Goal: Task Accomplishment & Management: Use online tool/utility

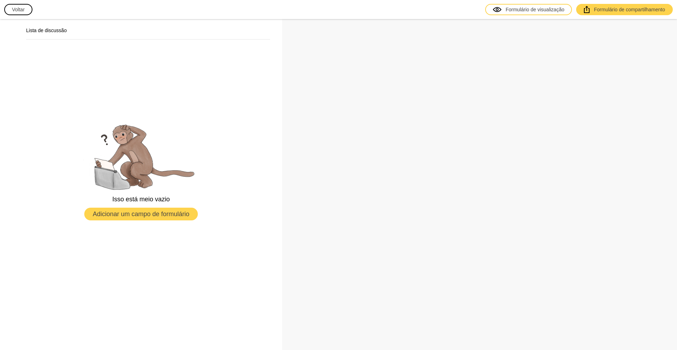
click at [12, 7] on font "Voltar" at bounding box center [18, 10] width 13 height 6
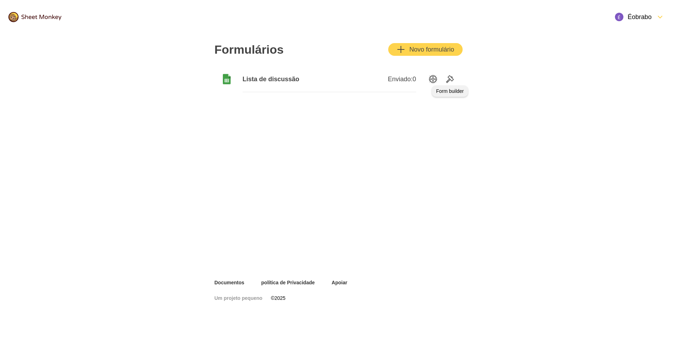
click at [453, 78] on icon "Ferramentas" at bounding box center [450, 78] width 7 height 7
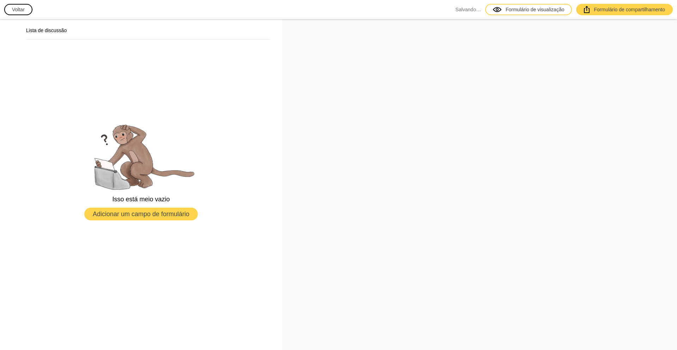
click at [108, 218] on button "Adicionar um campo de formulário" at bounding box center [141, 213] width 114 height 13
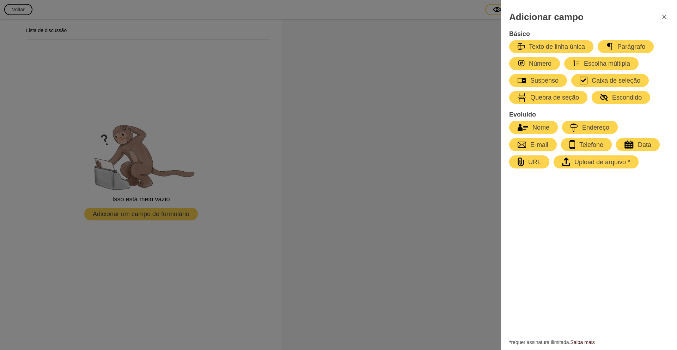
click at [538, 145] on font "E-mail" at bounding box center [539, 144] width 18 height 7
select select "large"
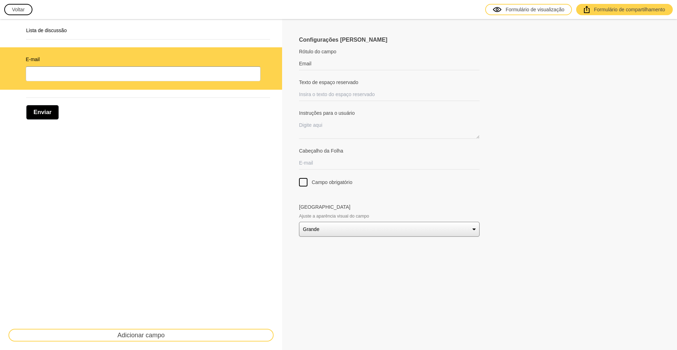
click at [18, 9] on font "Voltar" at bounding box center [18, 10] width 13 height 6
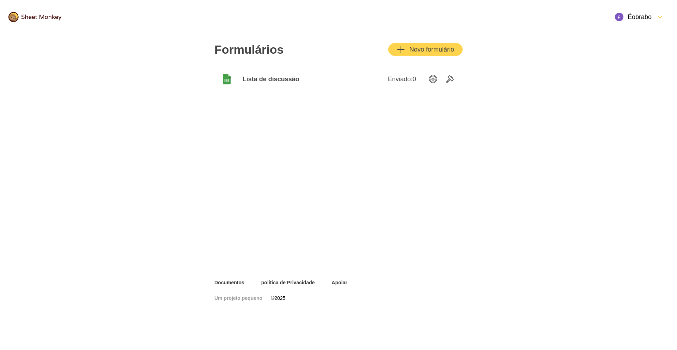
click at [357, 84] on div "Enviado: 0" at bounding box center [372, 79] width 87 height 26
click at [281, 80] on font "Lista de discussão" at bounding box center [271, 78] width 57 height 7
click at [42, 18] on img at bounding box center [34, 17] width 53 height 10
click at [43, 17] on img at bounding box center [34, 17] width 53 height 10
click at [637, 16] on font "Éobrabo" at bounding box center [640, 16] width 24 height 7
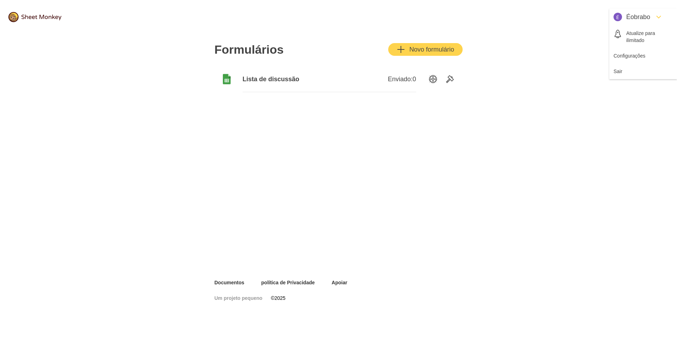
click at [396, 139] on div "Formulários Novo formulário Lista de discussão Enviado: 0" at bounding box center [339, 156] width 282 height 245
click at [430, 80] on icon "Opções de configuração" at bounding box center [433, 79] width 8 height 8
click at [418, 48] on font "Novo formulário" at bounding box center [432, 49] width 45 height 7
click at [428, 78] on div at bounding box center [444, 79] width 38 height 8
click at [431, 76] on icon "Opções de configuração" at bounding box center [433, 79] width 8 height 8
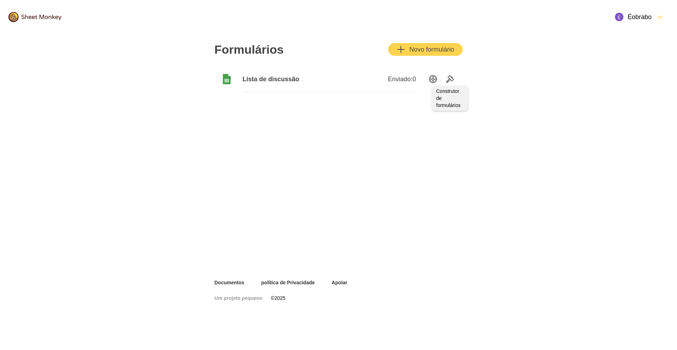
click at [450, 81] on icon "Ferramentas" at bounding box center [450, 79] width 8 height 8
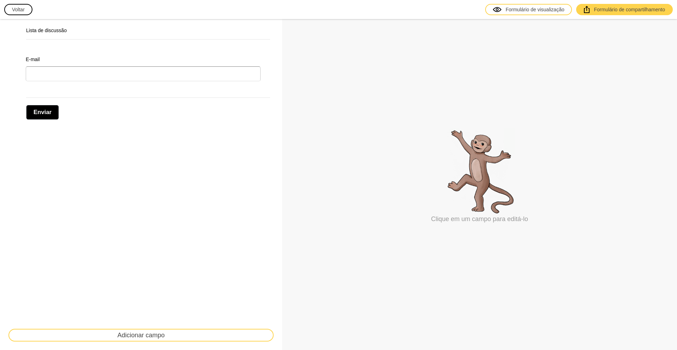
click at [14, 7] on font "Voltar" at bounding box center [18, 10] width 13 height 6
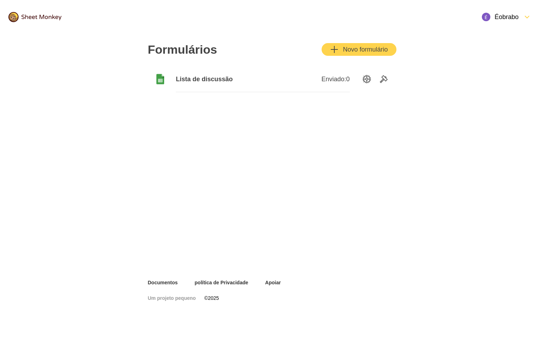
click at [378, 141] on div "Formulários Novo formulário Lista de discussão Enviado: 0" at bounding box center [272, 156] width 282 height 245
drag, startPoint x: 243, startPoint y: 77, endPoint x: 237, endPoint y: 78, distance: 5.9
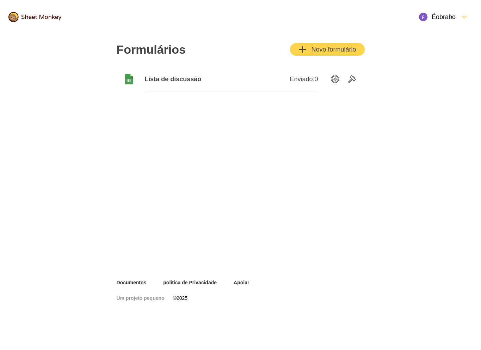
click at [411, 56] on div "Formulários Novo formulário Lista de discussão Enviado: 0" at bounding box center [240, 156] width 481 height 245
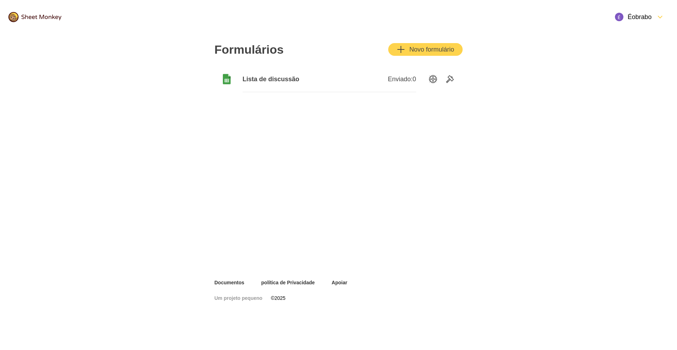
click at [415, 77] on font "0" at bounding box center [415, 78] width 4 height 7
drag, startPoint x: 415, startPoint y: 77, endPoint x: 396, endPoint y: 79, distance: 19.5
click at [396, 79] on span "Enviado: 0" at bounding box center [402, 79] width 28 height 8
click at [422, 73] on div "Lista de discussão Enviado: 0" at bounding box center [338, 79] width 248 height 28
click at [433, 76] on icon "Opções de configuração" at bounding box center [433, 79] width 8 height 8
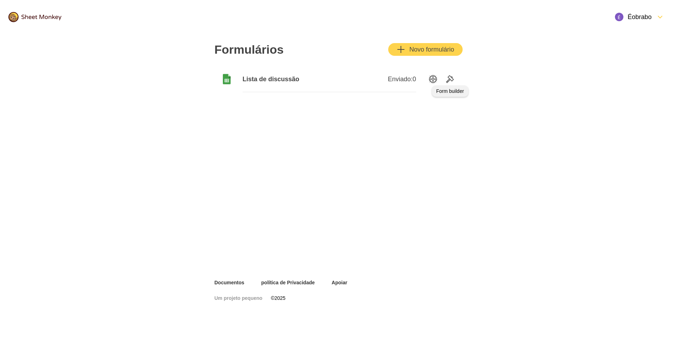
click at [453, 80] on icon "Ferramentas" at bounding box center [450, 79] width 8 height 8
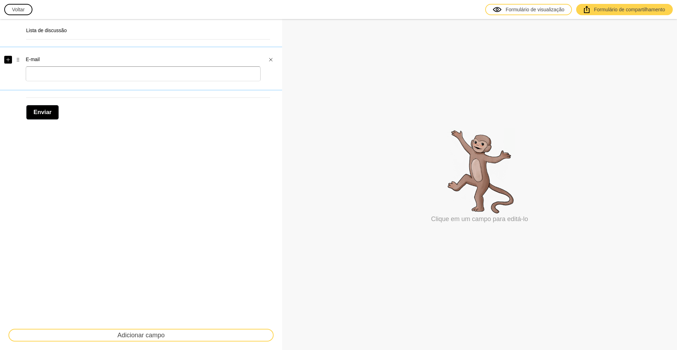
click at [7, 61] on icon "Adicionar" at bounding box center [8, 59] width 4 height 4
click at [7, 60] on icon "Adicionar" at bounding box center [8, 59] width 4 height 4
click at [49, 31] on font "Lista de discussão" at bounding box center [46, 31] width 41 height 6
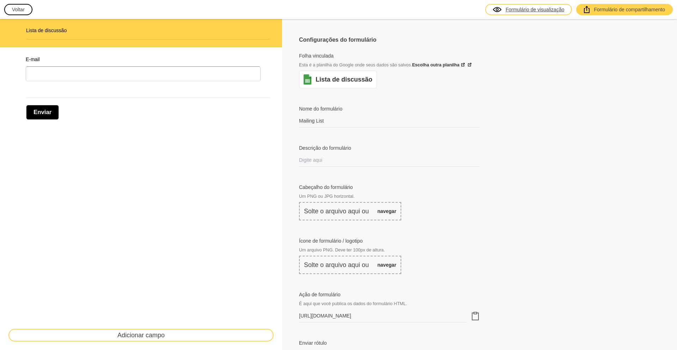
click at [535, 11] on font "Formulário de visualização" at bounding box center [535, 10] width 59 height 6
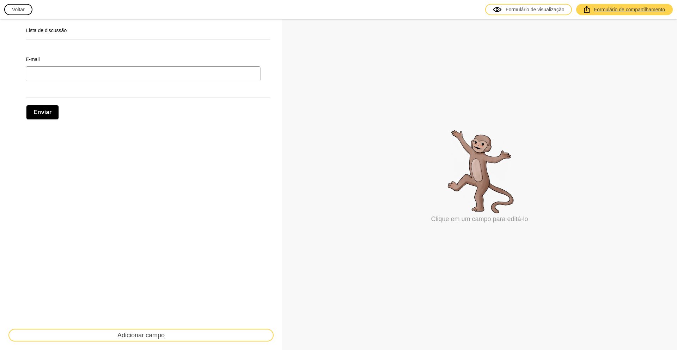
click at [603, 8] on font "Formulário de compartilhamento" at bounding box center [629, 10] width 71 height 6
